Goal: Check status: Check status

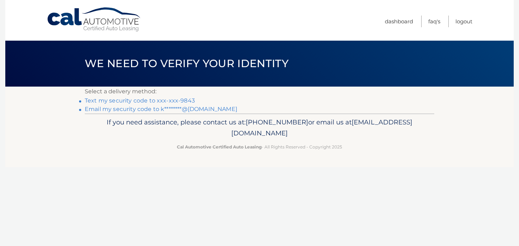
click at [126, 102] on link "Text my security code to xxx-xxx-9843" at bounding box center [140, 100] width 110 height 7
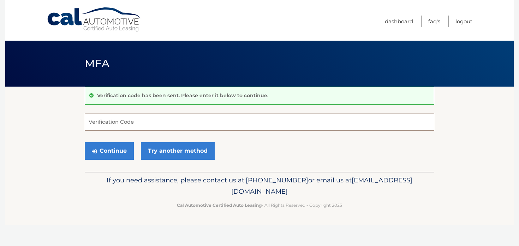
click at [128, 123] on input "Verification Code" at bounding box center [260, 122] width 350 height 18
paste input "913273"
type input "913273"
click at [120, 152] on button "Continue" at bounding box center [109, 151] width 49 height 18
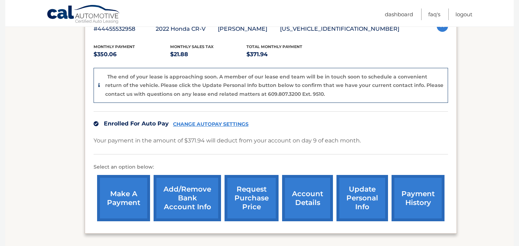
scroll to position [172, 0]
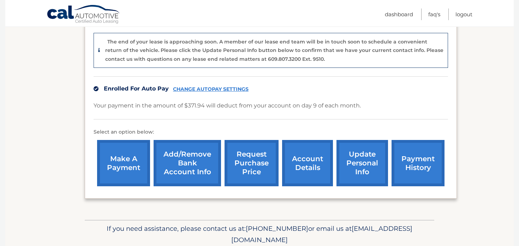
click at [264, 163] on link "request purchase price" at bounding box center [252, 163] width 54 height 46
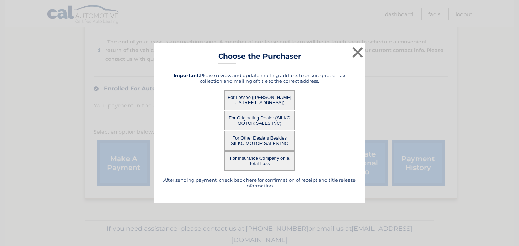
click at [281, 103] on button "For Lessee (KATHLEEN PERRY - 114 BAYBERRY RD, , RAYNHAM, MA 02767)" at bounding box center [259, 99] width 71 height 19
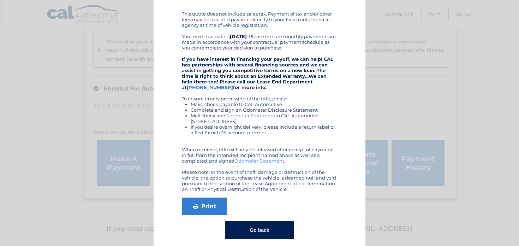
scroll to position [136, 0]
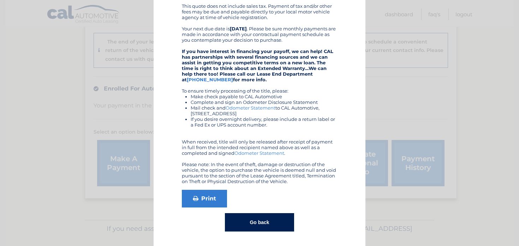
click at [269, 219] on button "Go back" at bounding box center [259, 222] width 69 height 18
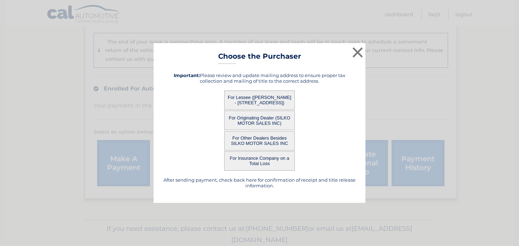
scroll to position [0, 0]
